Goal: Task Accomplishment & Management: Complete application form

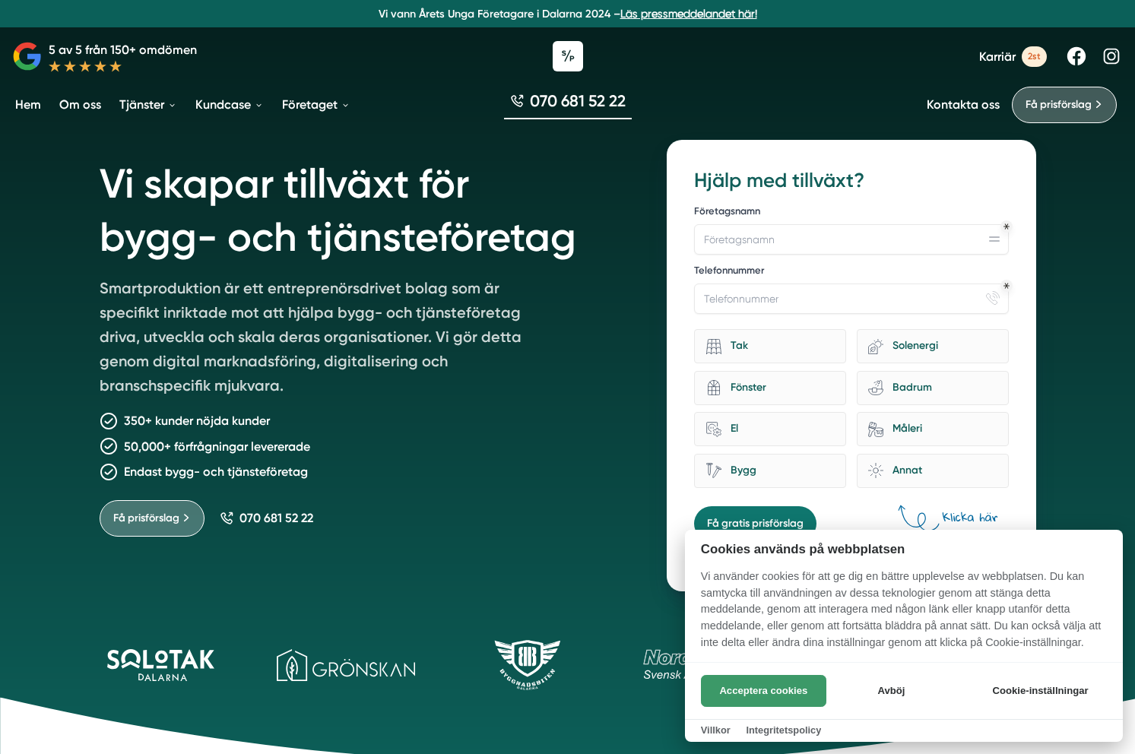
click at [759, 698] on button "Acceptera cookies" at bounding box center [763, 691] width 125 height 32
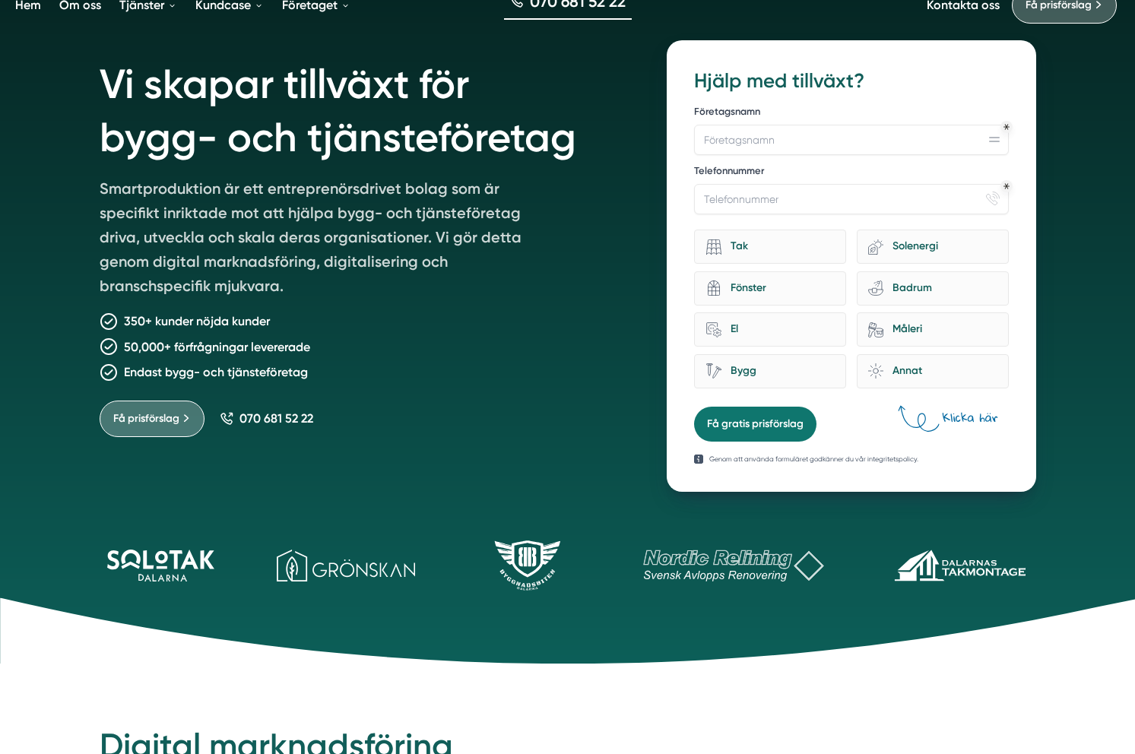
scroll to position [147, 0]
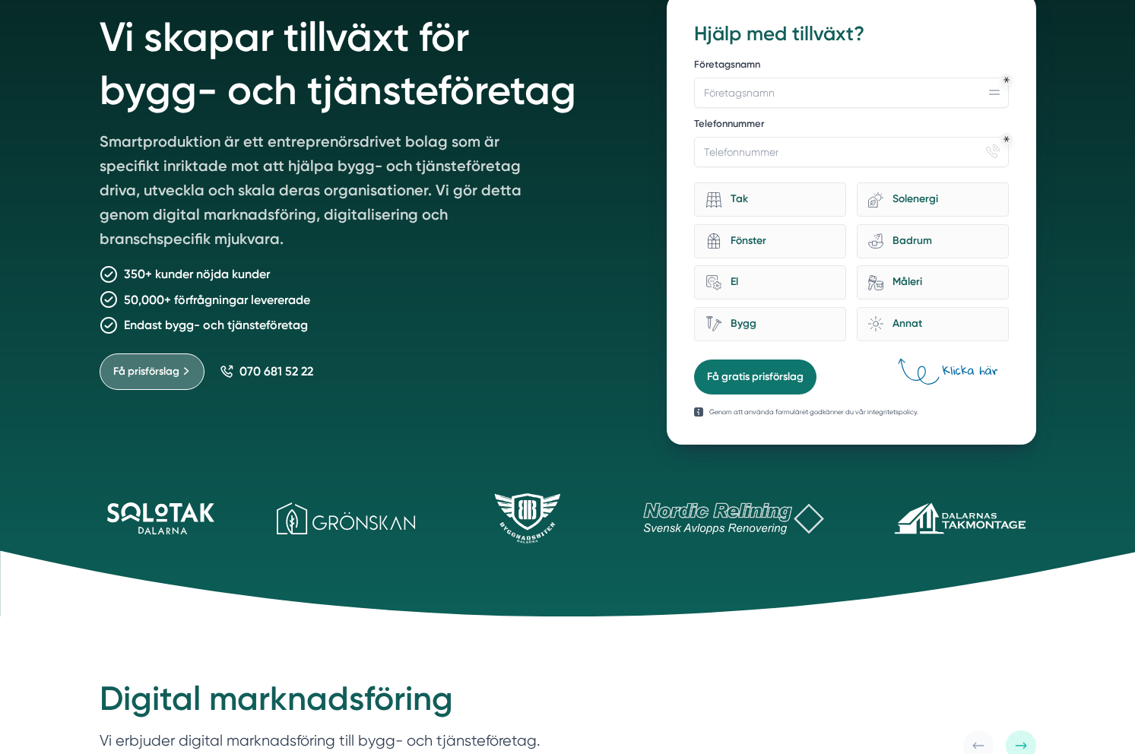
drag, startPoint x: 673, startPoint y: 667, endPoint x: 587, endPoint y: 407, distance: 273.3
click at [587, 407] on div "Vi skapar tillväxt för bygg- och tjänsteföretag Smartproduktion är ett entrepre…" at bounding box center [365, 218] width 531 height 451
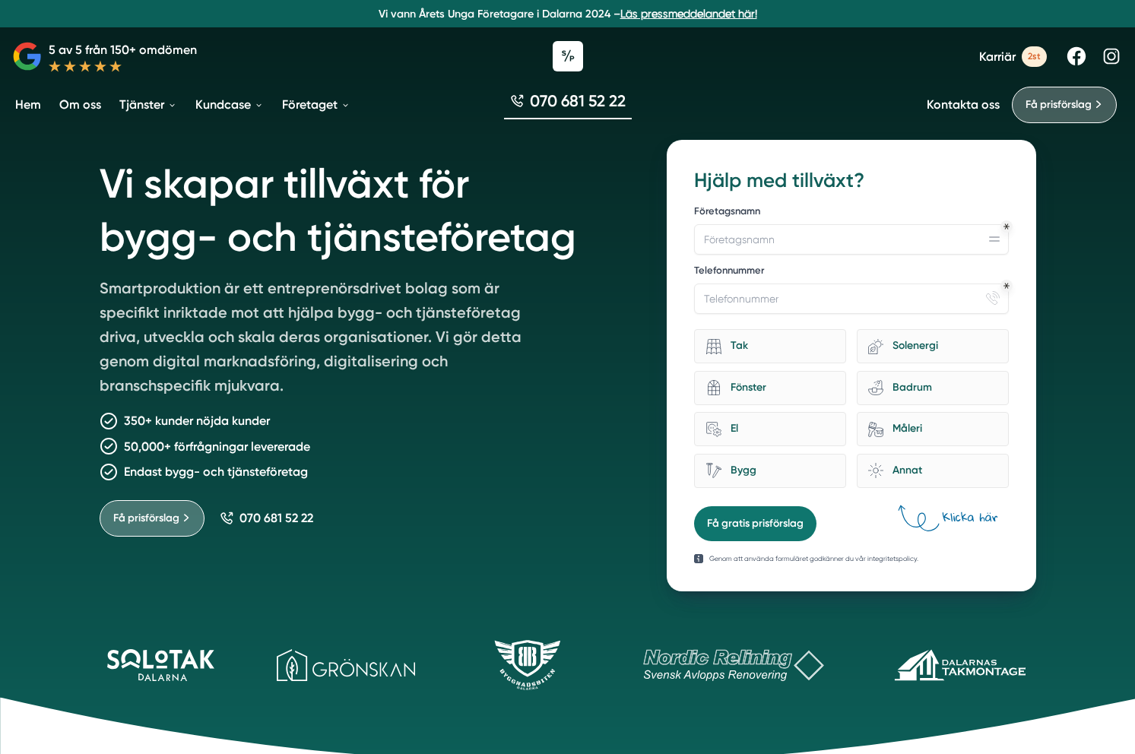
click at [585, 410] on div "Vi skapar tillväxt för bygg- och tjänsteföretag Smartproduktion är ett entrepre…" at bounding box center [365, 365] width 531 height 451
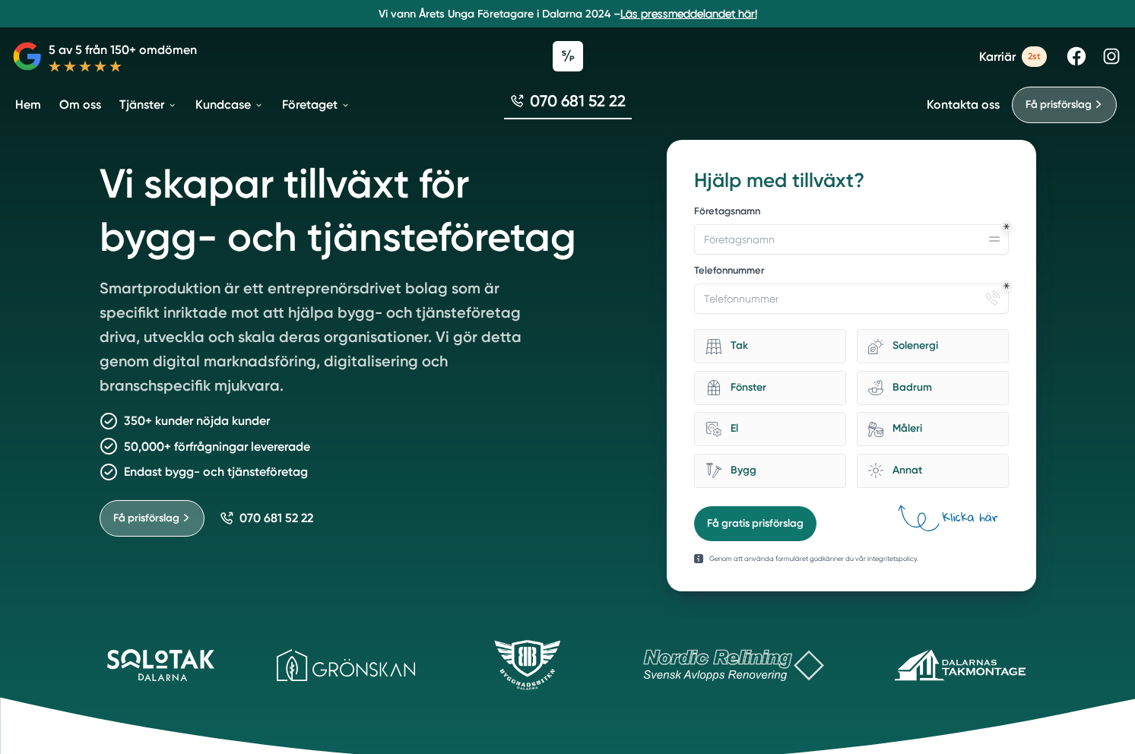
click at [569, 185] on h1 "Vi skapar tillväxt för bygg- och tjänsteföretag" at bounding box center [365, 208] width 531 height 136
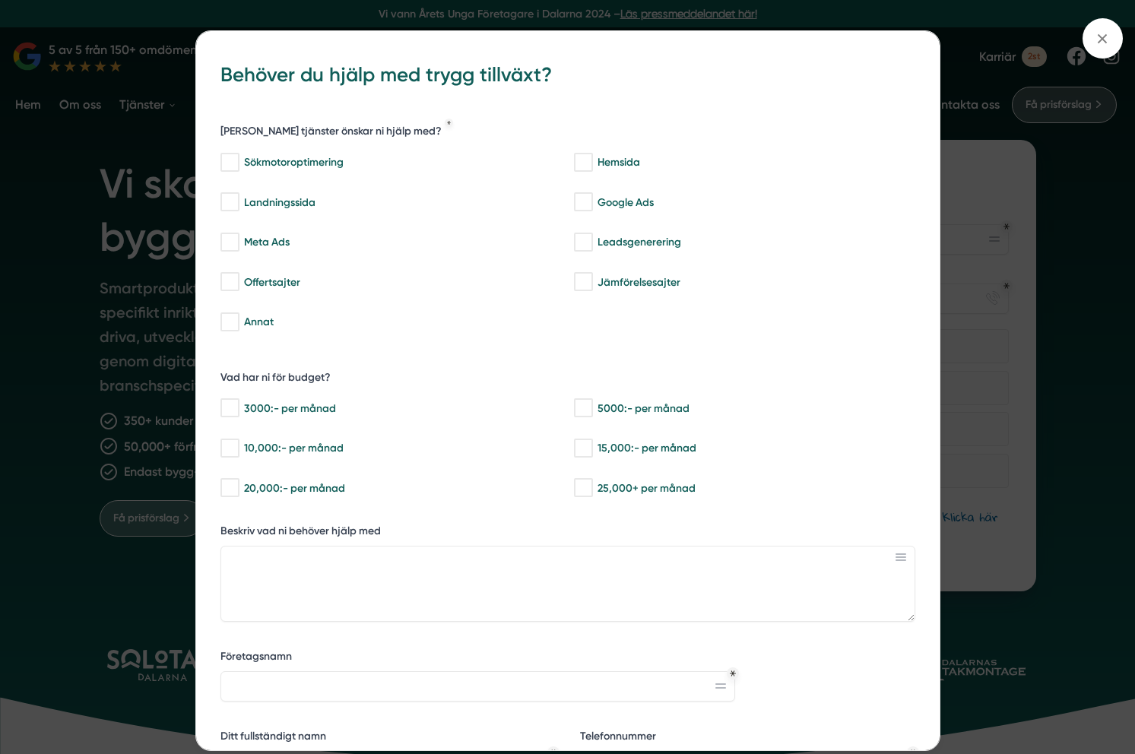
click at [569, 185] on div "Sökmotoroptimering Hemsida Landningssida Google Ads Meta Ads Leadsgenerering Of…" at bounding box center [567, 240] width 695 height 194
click at [552, 158] on div "Sökmotoroptimering" at bounding box center [388, 162] width 337 height 15
click at [238, 158] on input "Sökmotoroptimering" at bounding box center [228, 162] width 17 height 15
checkbox input "true"
click at [890, 27] on div "bbc9b822-b2c6-488a-ab3e-9a2d59e49c7c Behöver du hjälp med trygg tillväxt? [PERS…" at bounding box center [567, 377] width 1135 height 754
